Goal: Check status

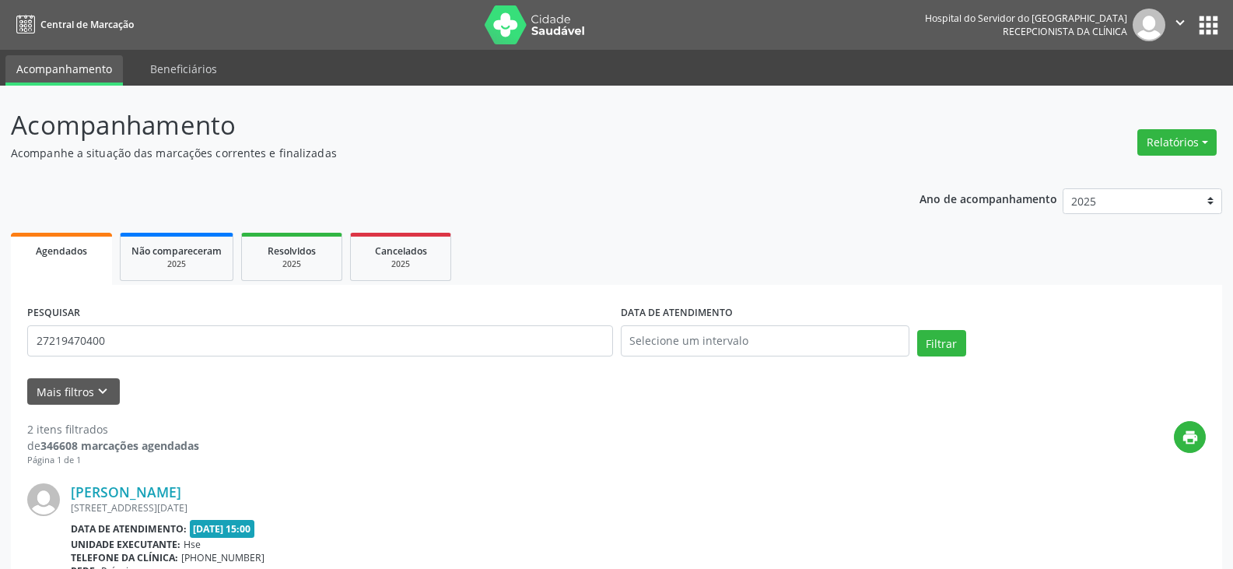
click at [917, 330] on button "Filtrar" at bounding box center [941, 343] width 49 height 26
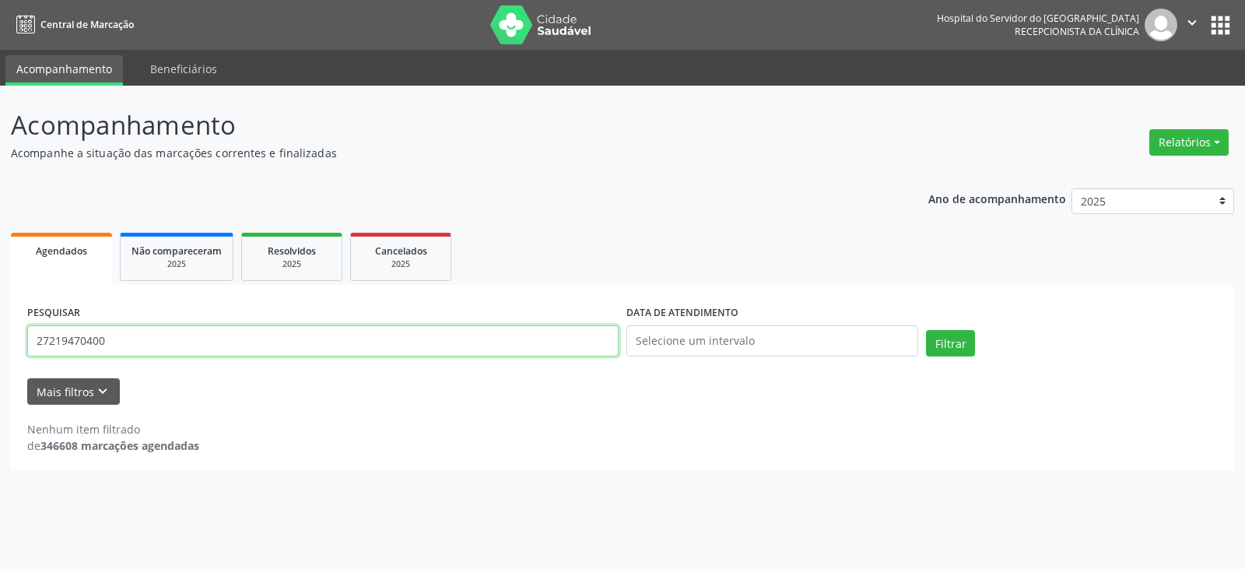
click at [481, 355] on input "27219470400" at bounding box center [322, 340] width 591 height 31
type input "27219470444"
click at [926, 330] on button "Filtrar" at bounding box center [950, 343] width 49 height 26
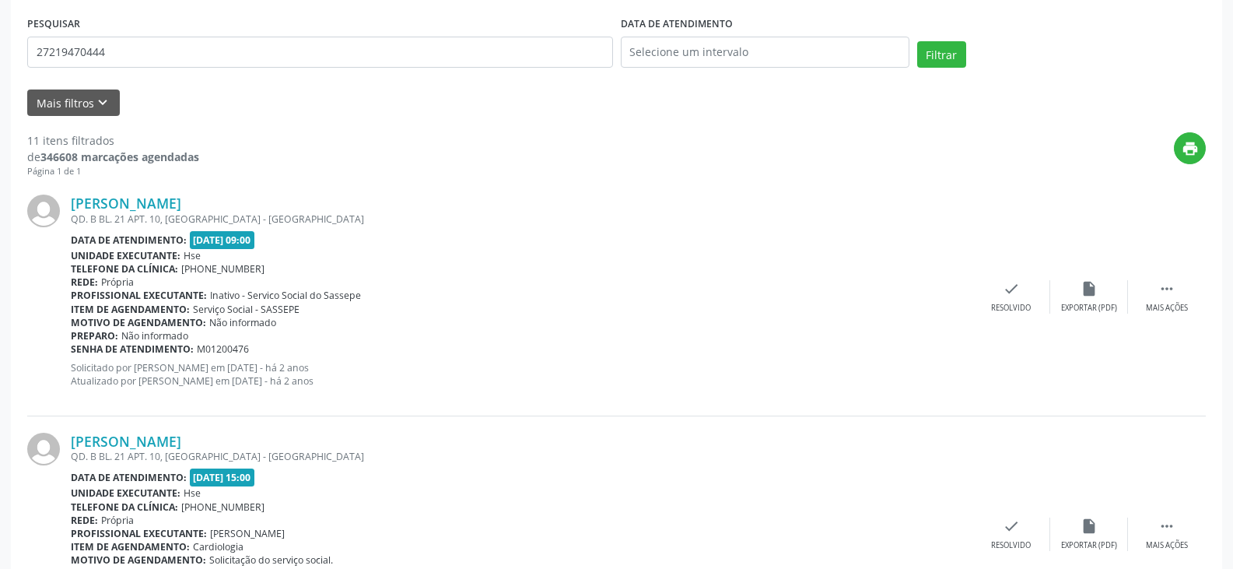
scroll to position [311, 0]
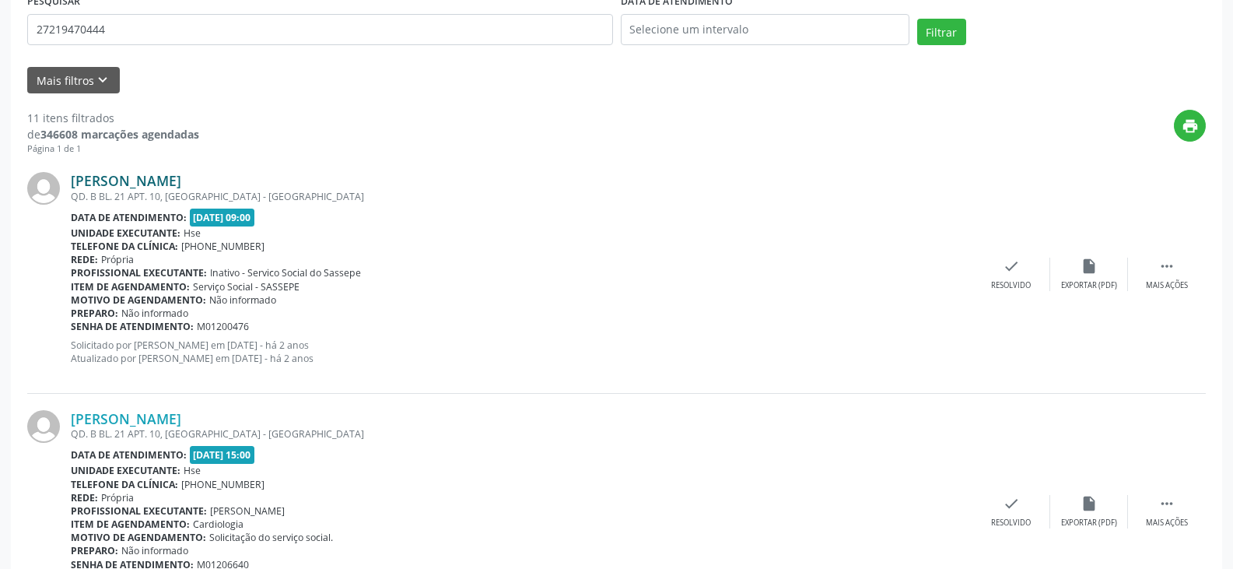
click at [181, 184] on link "[PERSON_NAME]" at bounding box center [126, 180] width 110 height 17
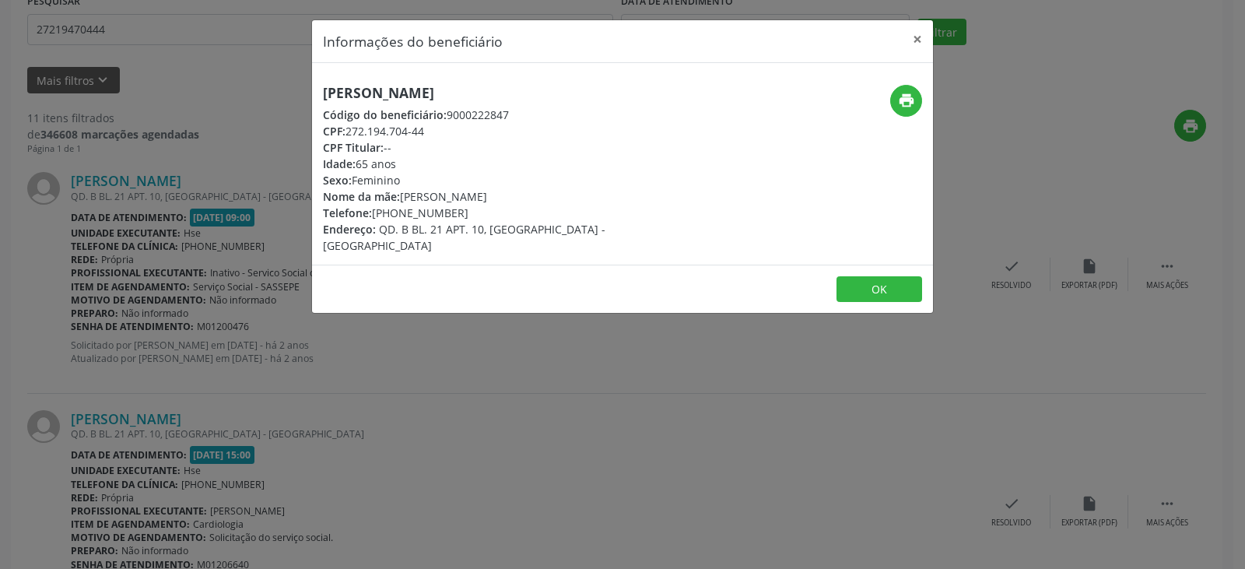
drag, startPoint x: 604, startPoint y: 83, endPoint x: 271, endPoint y: 76, distance: 333.8
click at [271, 76] on div "Informações do beneficiário × [PERSON_NAME] Código do beneficiário: 9000222847 …" at bounding box center [622, 284] width 1245 height 569
copy h5 "[PERSON_NAME]"
click at [918, 53] on button "×" at bounding box center [917, 39] width 31 height 38
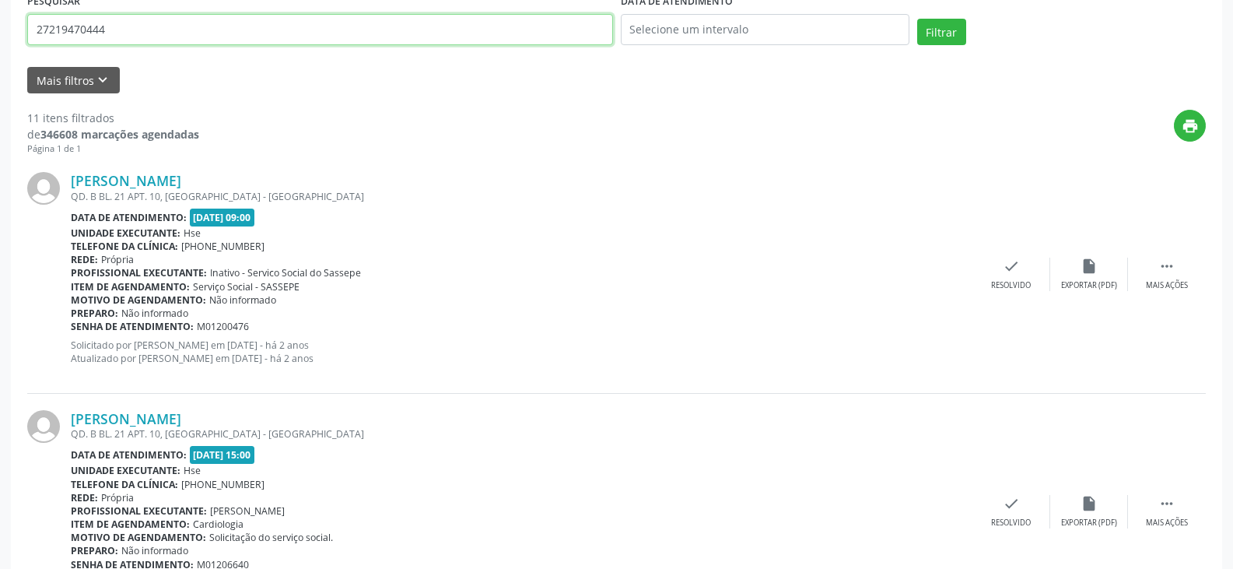
click at [260, 40] on input "27219470444" at bounding box center [320, 29] width 586 height 31
click at [259, 39] on input "27219470444" at bounding box center [320, 29] width 586 height 31
click at [535, 41] on input "text" at bounding box center [320, 29] width 586 height 31
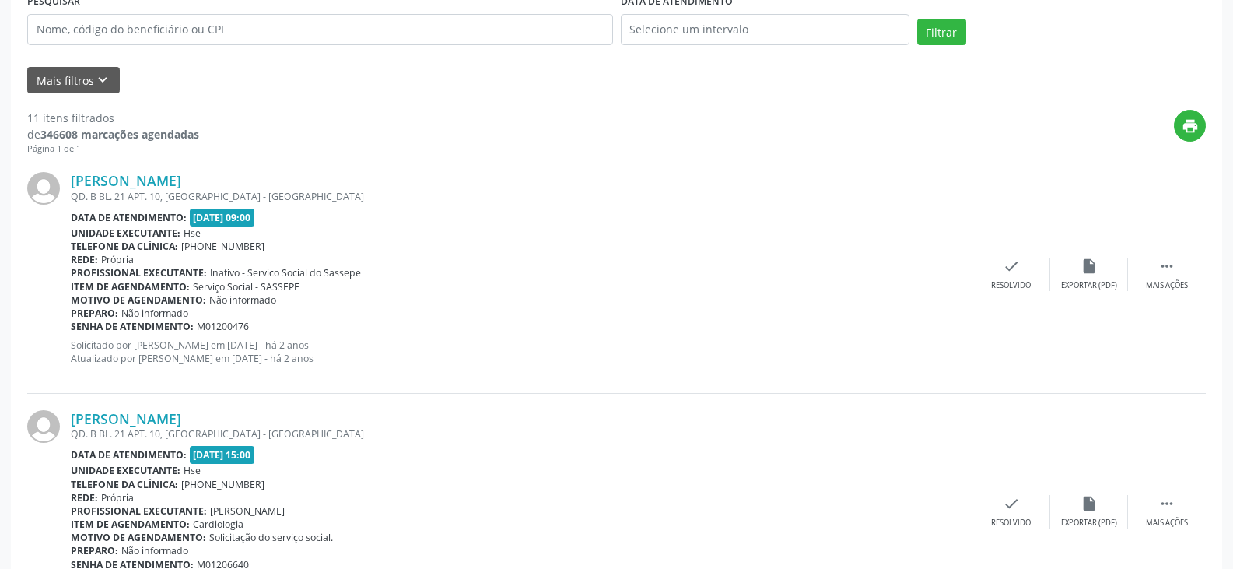
click at [594, 150] on div "print" at bounding box center [702, 133] width 1007 height 46
click at [566, 31] on input "text" at bounding box center [320, 29] width 586 height 31
paste input "ELZANI [PERSON_NAME]"
click at [917, 19] on button "Filtrar" at bounding box center [941, 32] width 49 height 26
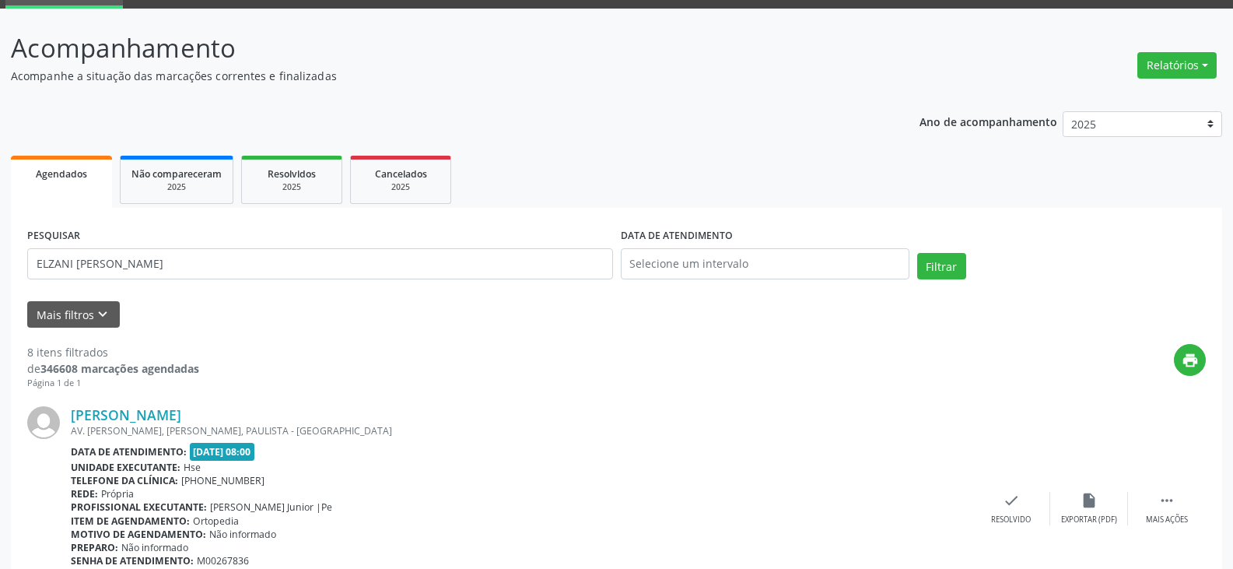
scroll to position [78, 0]
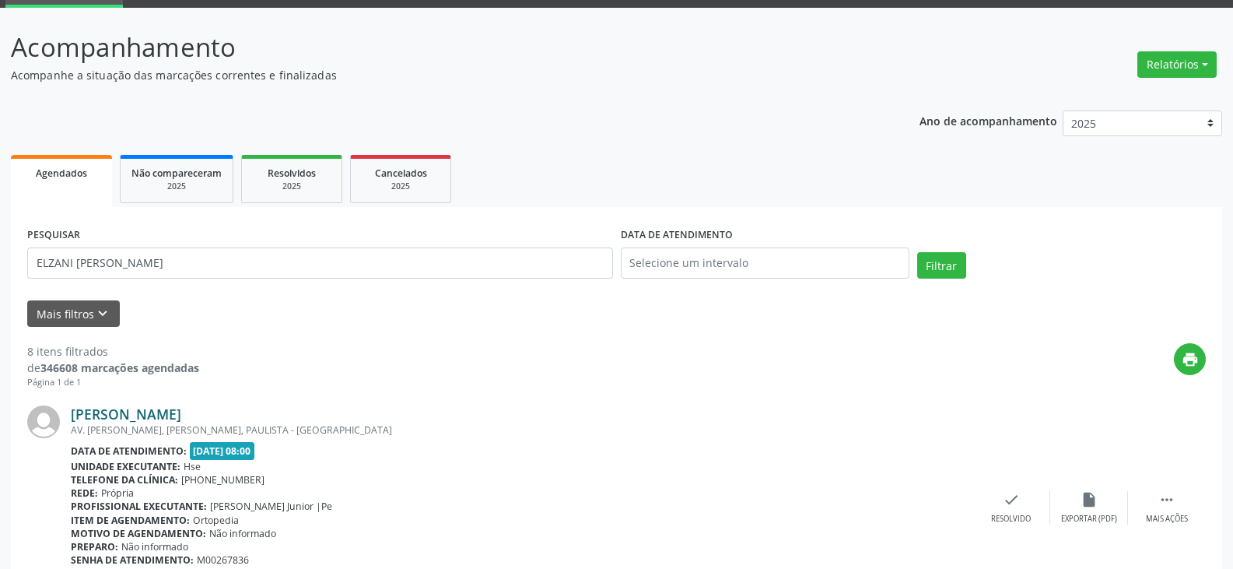
click at [160, 415] on link "[PERSON_NAME]" at bounding box center [126, 413] width 110 height 17
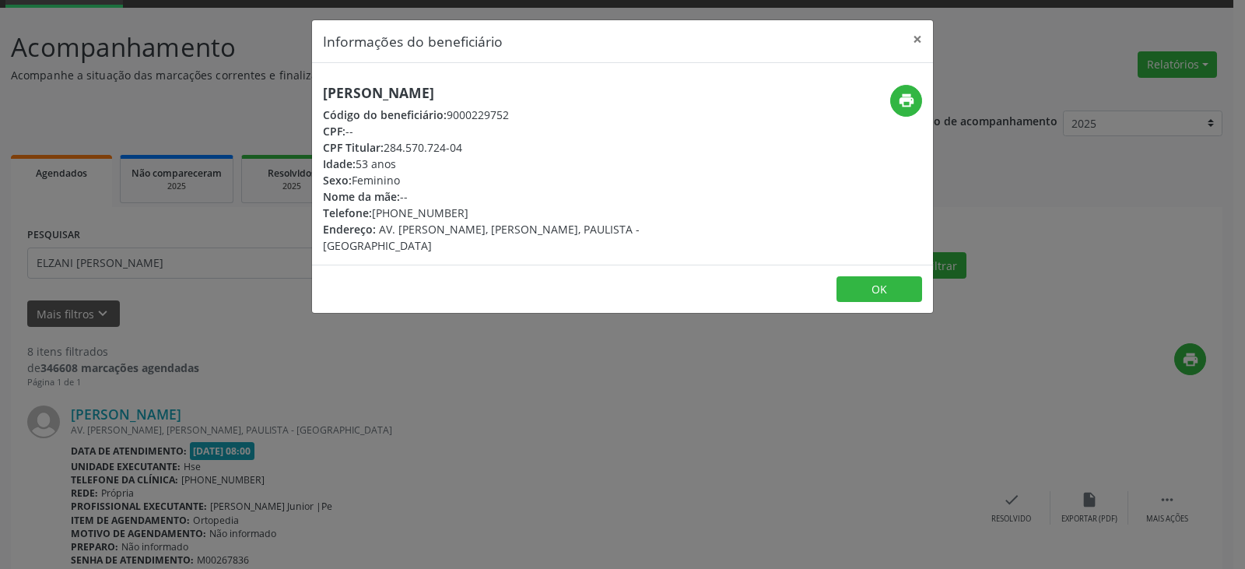
drag, startPoint x: 474, startPoint y: 145, endPoint x: 387, endPoint y: 144, distance: 86.3
click at [387, 144] on div "CPF Titular: 284.570.724-04" at bounding box center [519, 147] width 392 height 16
copy div "284.570.724-04"
click at [919, 33] on button "×" at bounding box center [917, 39] width 31 height 38
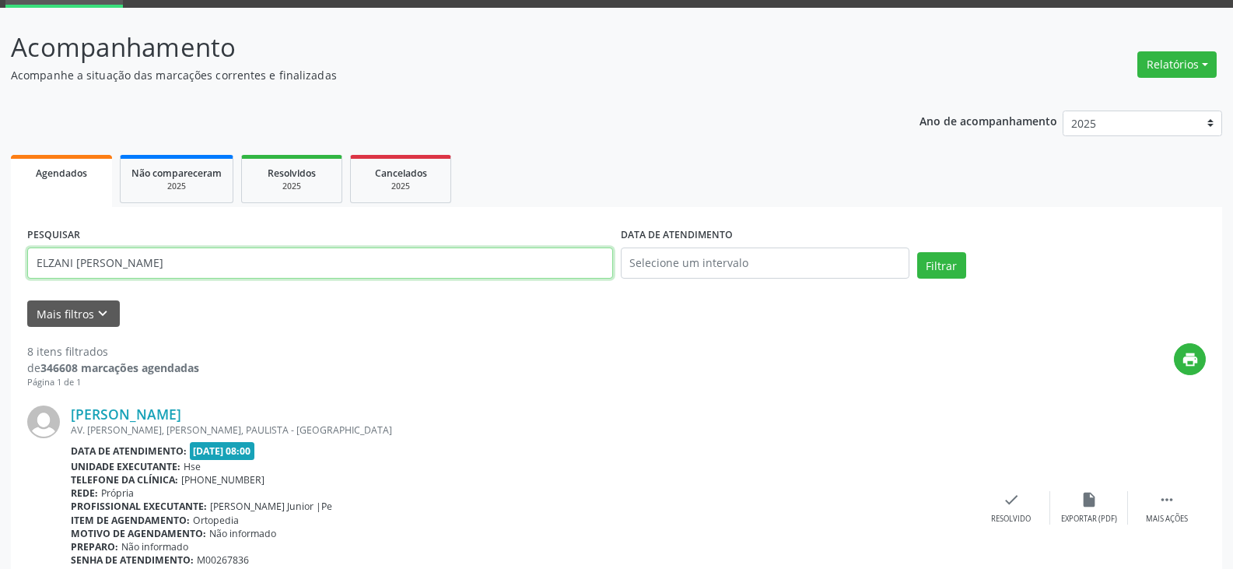
drag, startPoint x: 170, startPoint y: 274, endPoint x: 0, endPoint y: 258, distance: 171.1
paste input "284.570.724-04"
type input "284.570.724-04"
click at [917, 252] on button "Filtrar" at bounding box center [941, 265] width 49 height 26
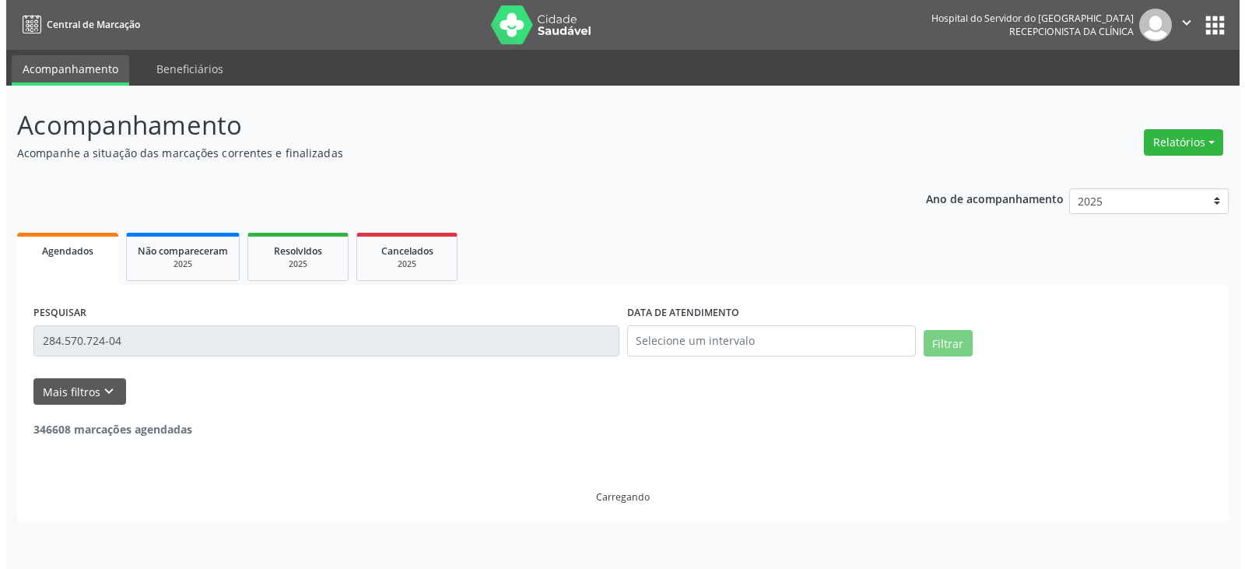
scroll to position [0, 0]
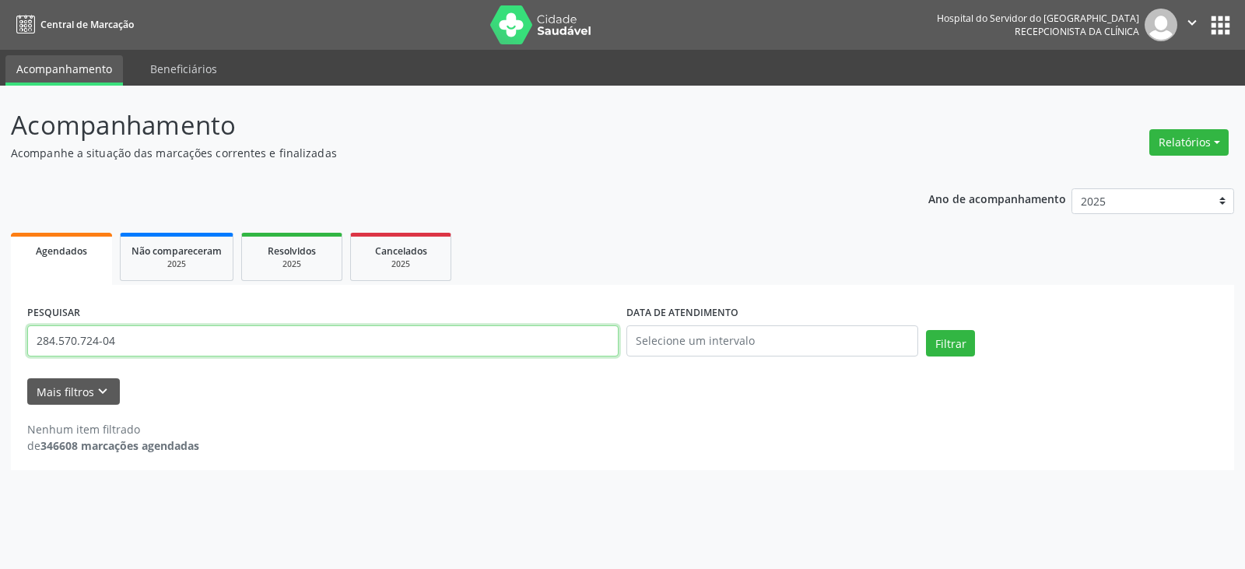
click at [381, 330] on input "284.570.724-04" at bounding box center [322, 340] width 591 height 31
click at [352, 341] on input "284.570.724-04" at bounding box center [322, 340] width 591 height 31
click at [351, 341] on input "284.570.724-04" at bounding box center [322, 340] width 591 height 31
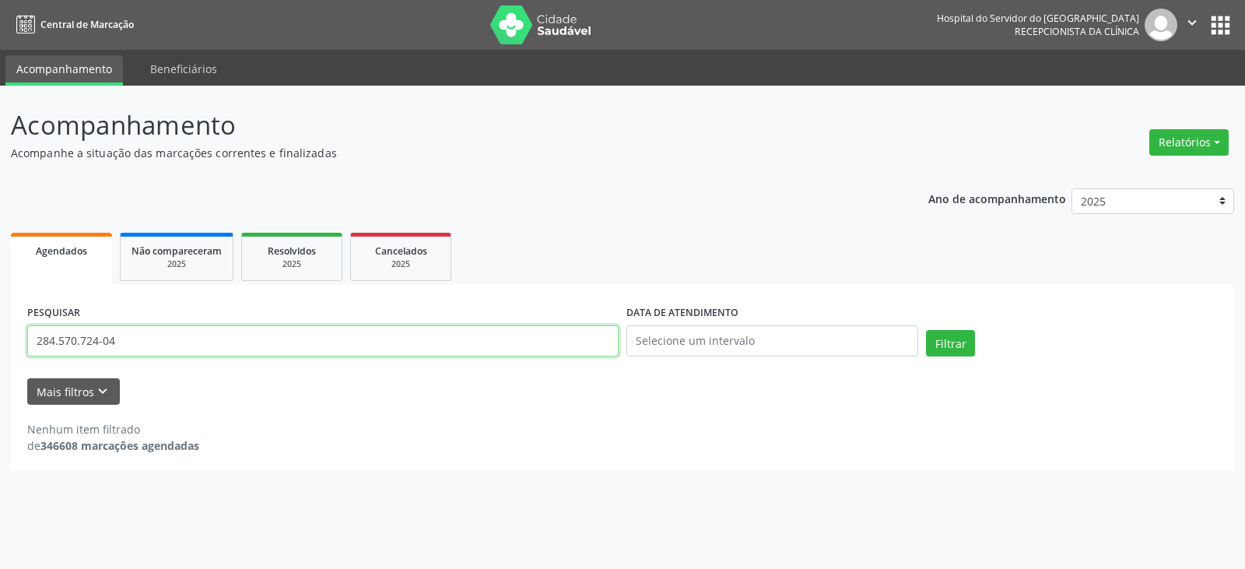
click at [351, 341] on input "284.570.724-04" at bounding box center [322, 340] width 591 height 31
